Goal: Information Seeking & Learning: Learn about a topic

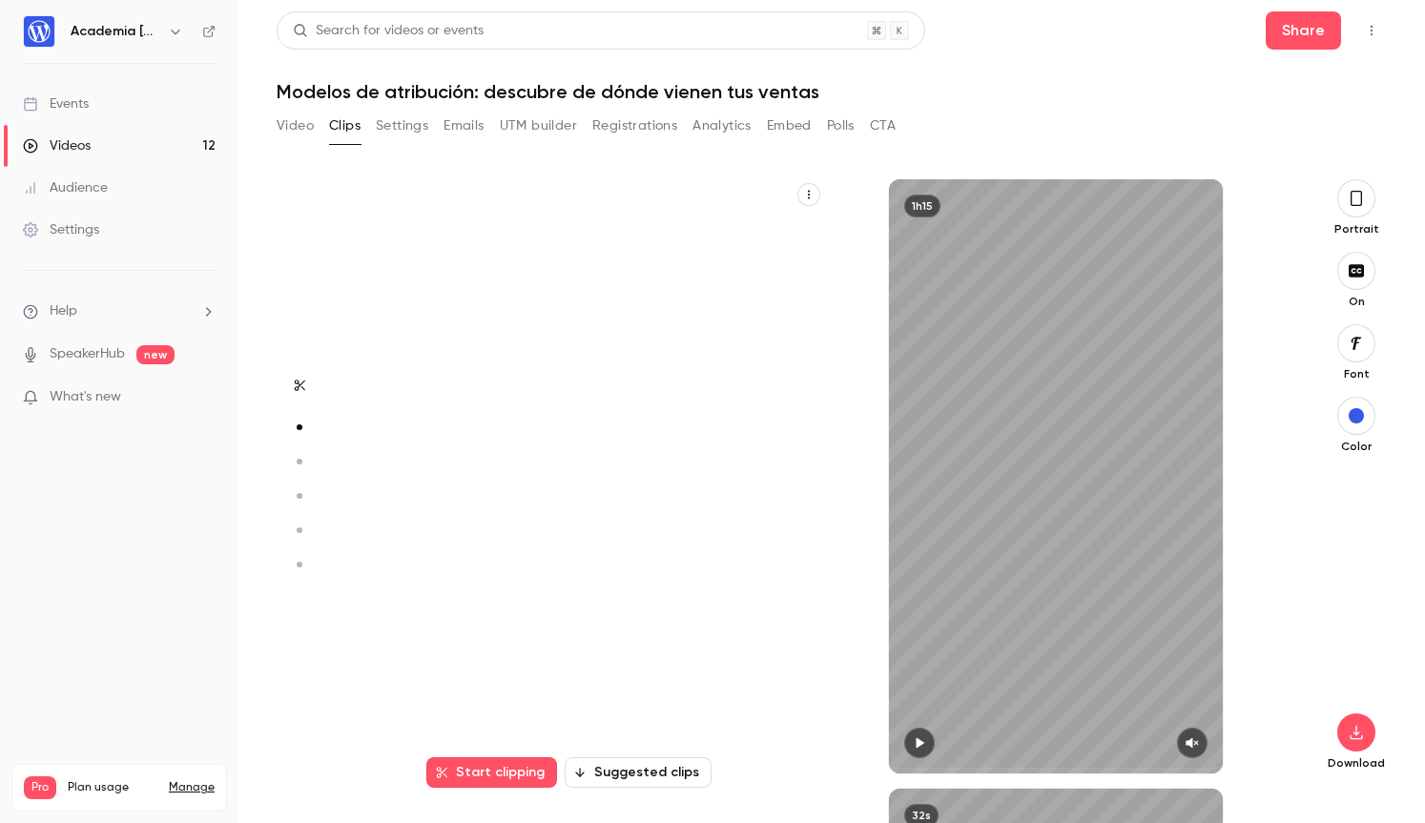
scroll to position [610, 0]
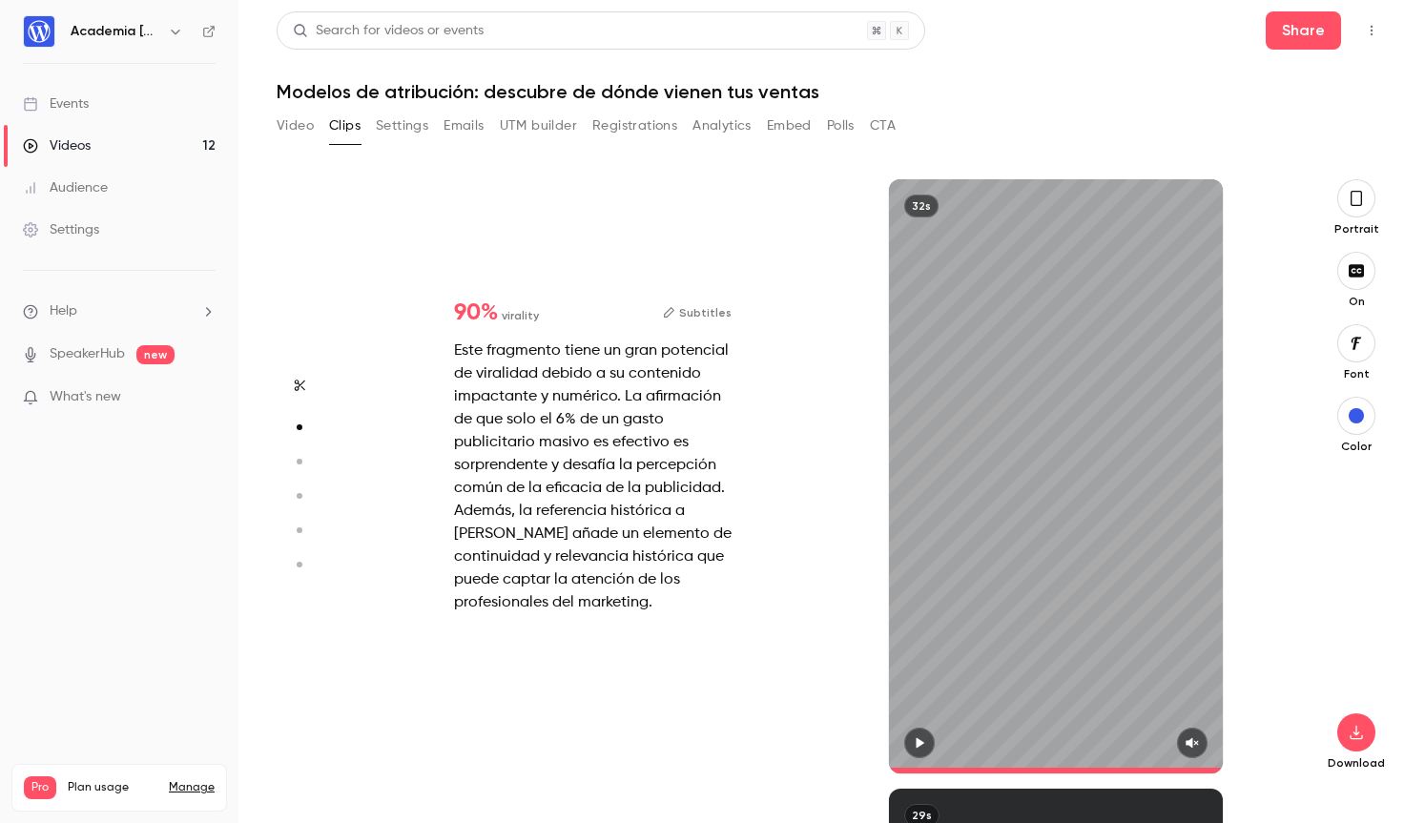
click at [73, 141] on div "Videos" at bounding box center [57, 145] width 68 height 19
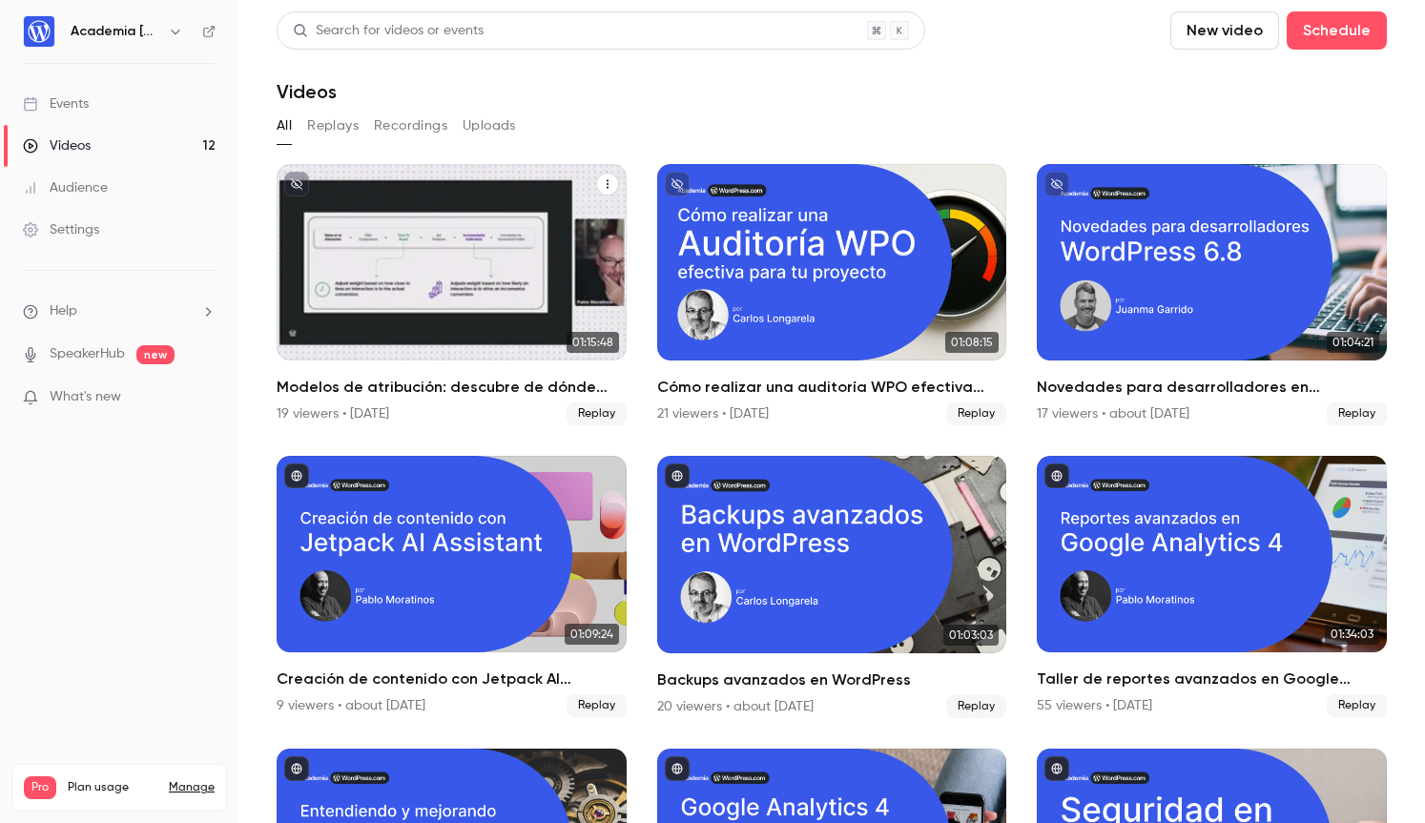
click at [363, 279] on div "Modelos de atribución: descubre de dónde vienen tus ventas" at bounding box center [452, 262] width 350 height 197
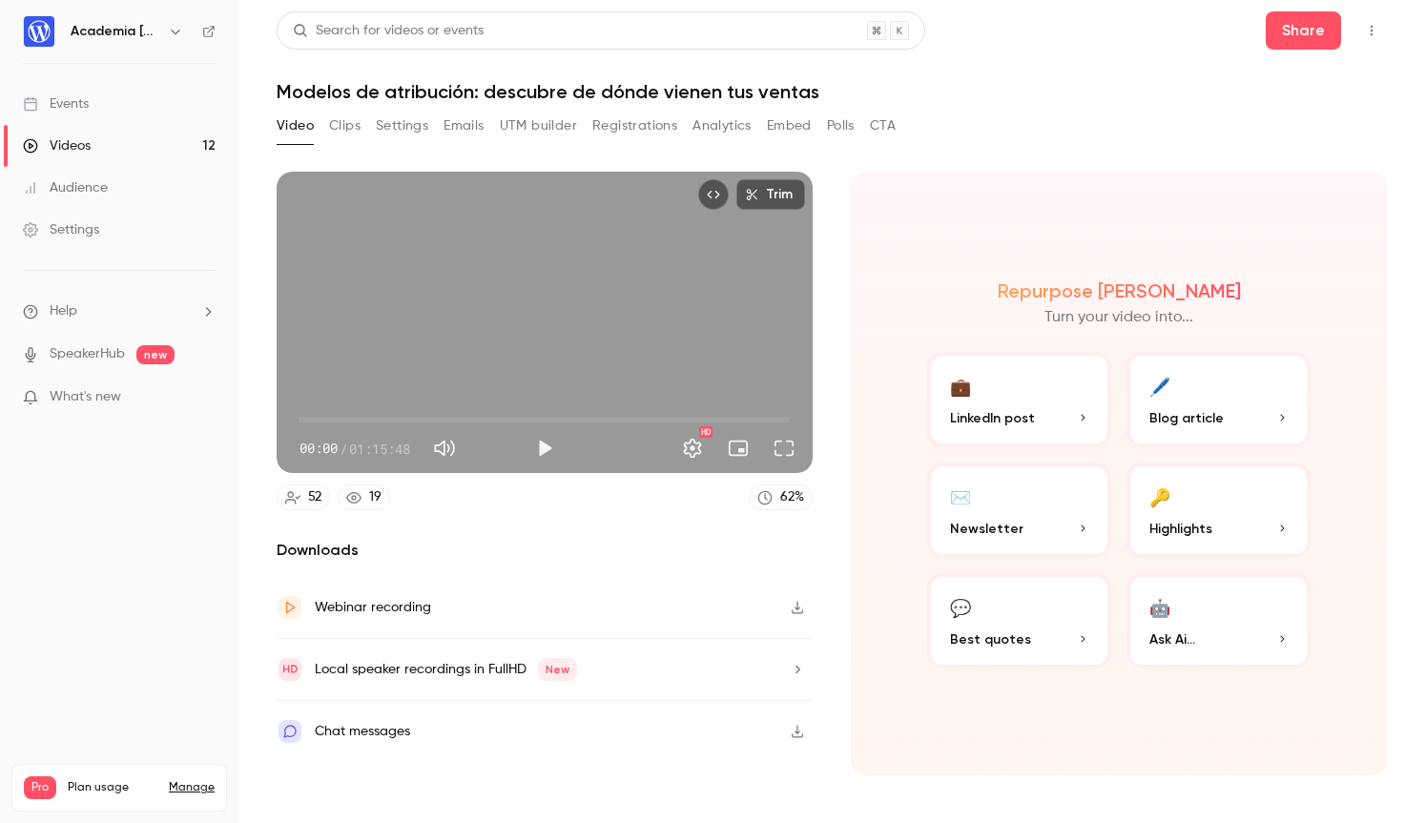
click at [406, 125] on button "Settings" at bounding box center [402, 126] width 52 height 31
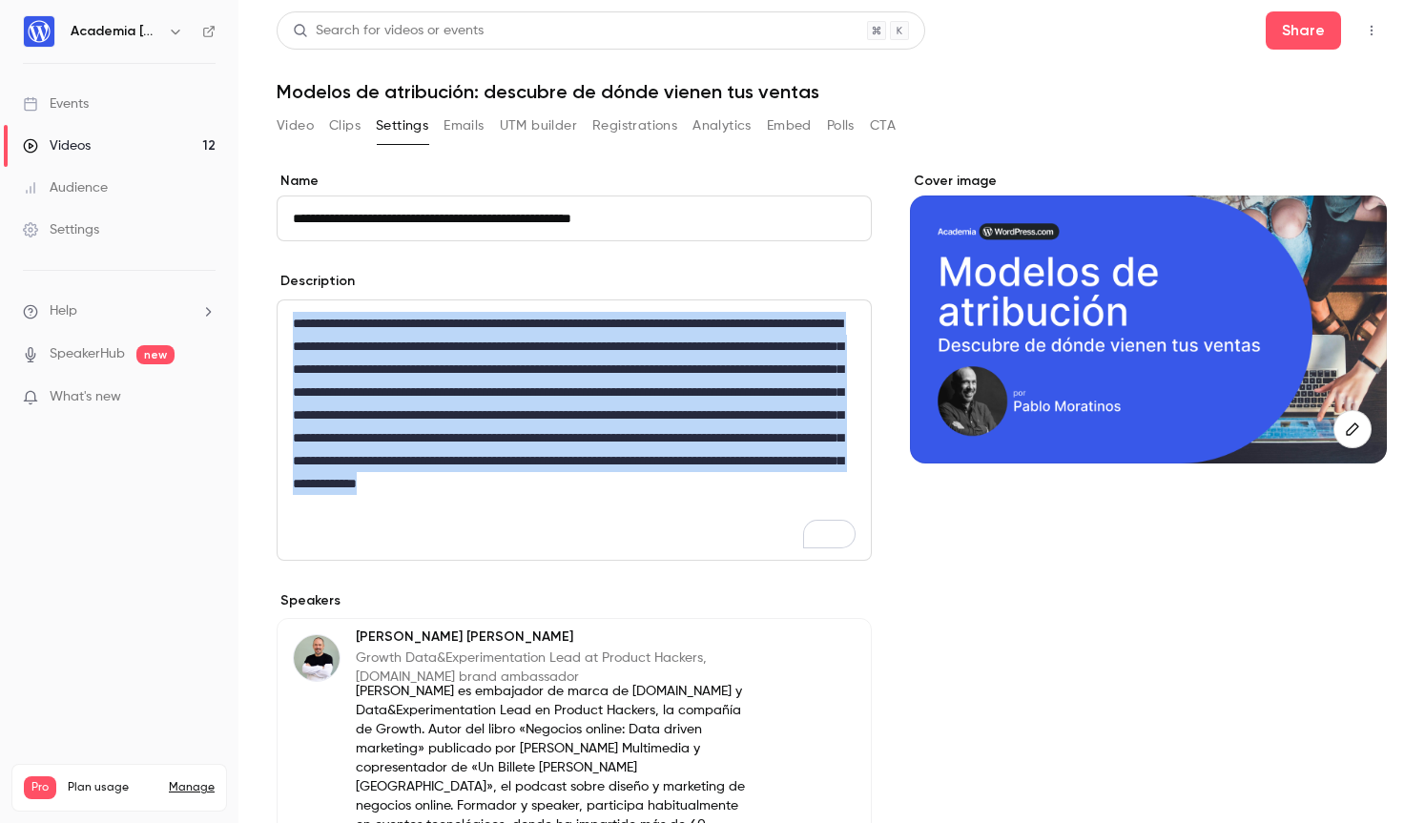
drag, startPoint x: 402, startPoint y: 402, endPoint x: 612, endPoint y: 523, distance: 242.4
click at [612, 523] on p "**********" at bounding box center [574, 426] width 563 height 229
